Goal: Check status: Check status

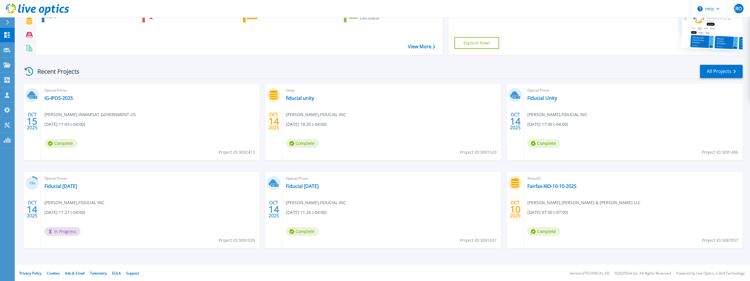
scroll to position [45, 0]
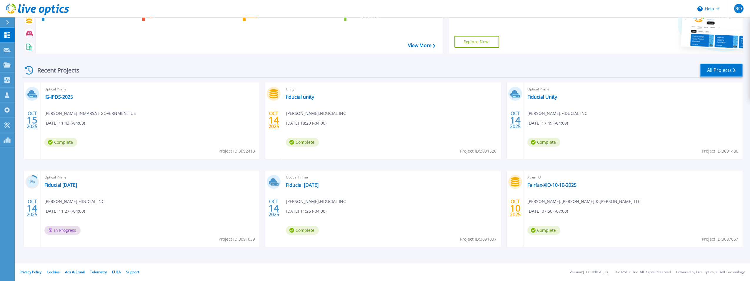
click at [725, 68] on link "All Projects" at bounding box center [721, 70] width 43 height 13
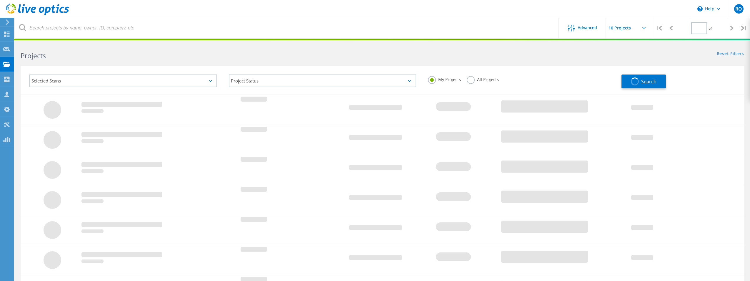
type input "1"
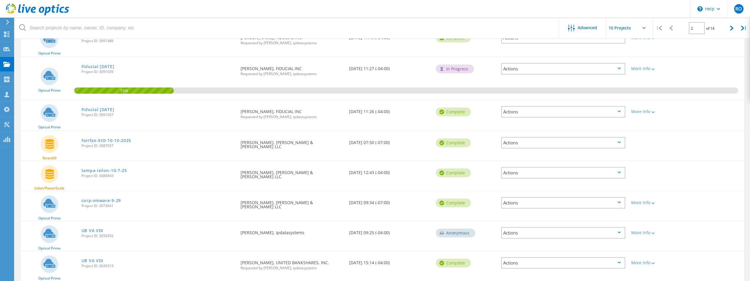
scroll to position [150, 0]
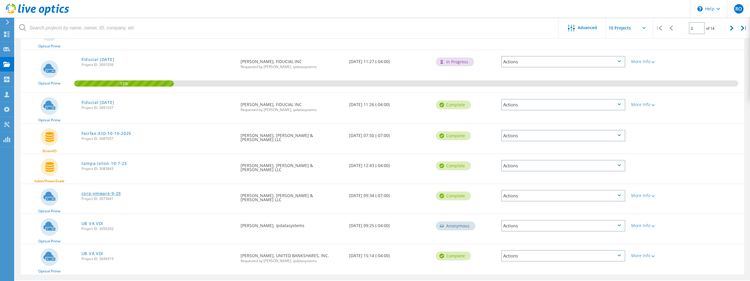
click at [109, 195] on link "corp-vmware-9-29" at bounding box center [100, 193] width 39 height 4
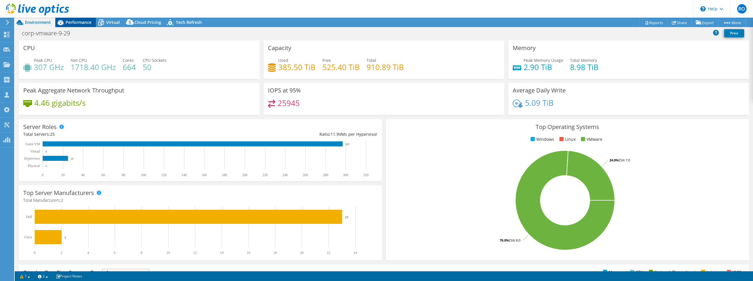
click at [73, 20] on span "Performance" at bounding box center [79, 22] width 26 height 6
select select "USD"
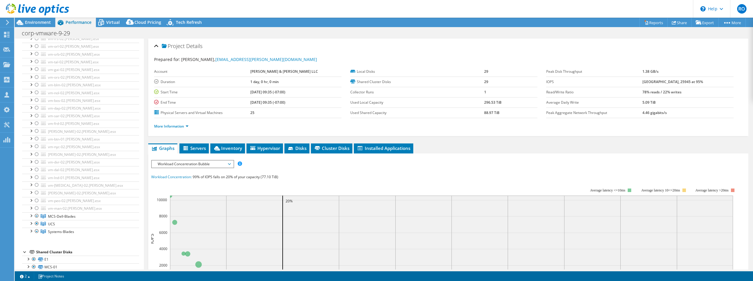
scroll to position [249, 0]
click at [220, 5] on header "RO Partner Team Member [PERSON_NAME] [PERSON_NAME][EMAIL_ADDRESS][PERSON_NAME][…" at bounding box center [376, 9] width 753 height 18
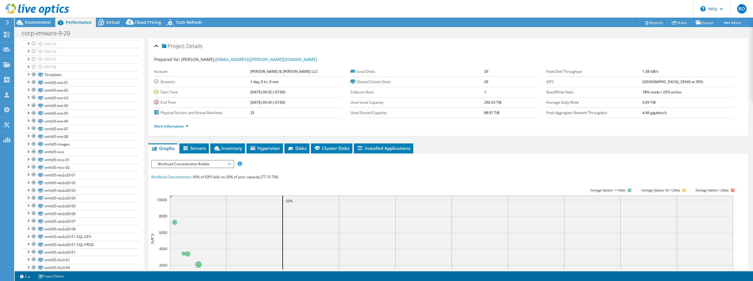
click at [124, 11] on header "RO Partner Team Member [PERSON_NAME] [PERSON_NAME][EMAIL_ADDRESS][PERSON_NAME][…" at bounding box center [376, 9] width 753 height 18
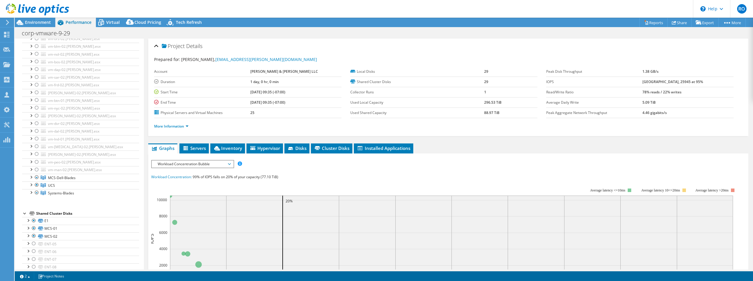
scroll to position [320, 0]
